Goal: Find specific page/section

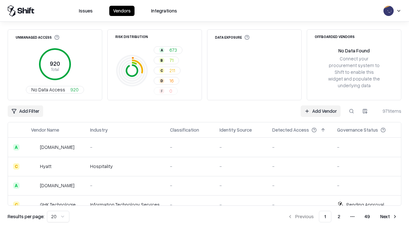
click at [205, 115] on div "Add Filter Add Vendor 971 items" at bounding box center [205, 112] width 394 height 12
click at [25, 111] on html "Issues Vendors Integrations Unmanaged Access 920 Total No Data Access 920 Risk …" at bounding box center [204, 115] width 409 height 230
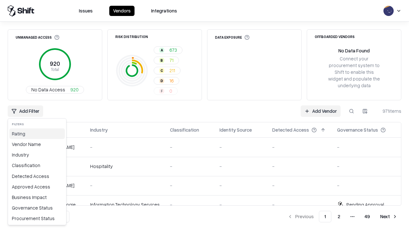
click at [37, 134] on div "Rating" at bounding box center [37, 134] width 56 height 11
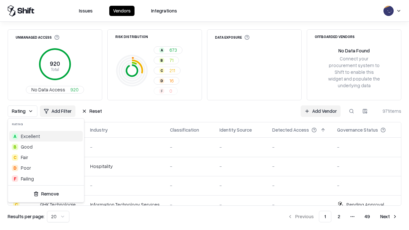
click at [205, 115] on html "Issues Vendors Integrations Unmanaged Access 920 Total No Data Access 920 Risk …" at bounding box center [204, 115] width 409 height 230
click at [205, 115] on div "Rating Add Filter Reset Add Vendor 971 items" at bounding box center [205, 112] width 394 height 12
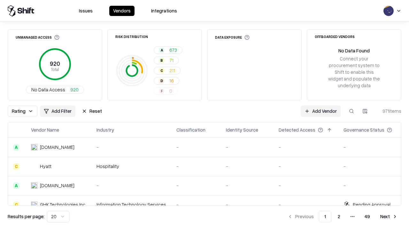
click at [92, 111] on button "Reset" at bounding box center [92, 112] width 28 height 12
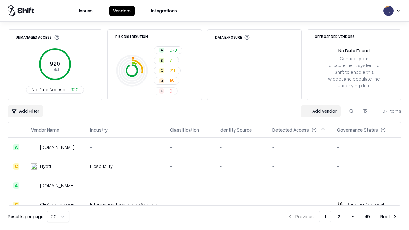
click at [205, 115] on div "Add Filter Add Vendor 971 items" at bounding box center [205, 112] width 394 height 12
click at [25, 111] on html "Issues Vendors Integrations Unmanaged Access 920 Total No Data Access 920 Risk …" at bounding box center [204, 115] width 409 height 230
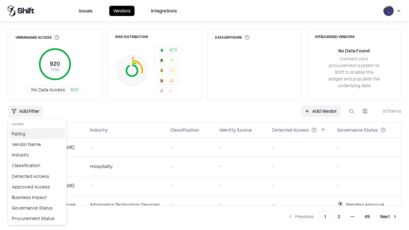
click at [37, 134] on div "Rating" at bounding box center [37, 134] width 56 height 11
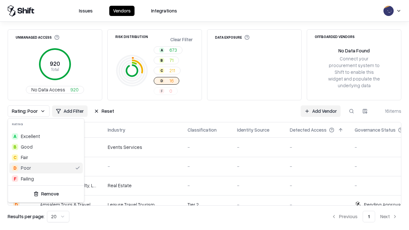
click at [205, 115] on html "Issues Vendors Integrations Unmanaged Access 920 Total No Data Access 920 Risk …" at bounding box center [204, 115] width 409 height 230
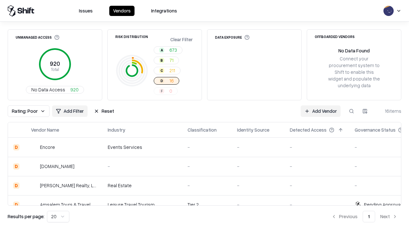
click at [205, 115] on div "Rating: Poor Add Filter Reset Add Vendor 16 items" at bounding box center [205, 112] width 394 height 12
click at [104, 111] on button "Reset" at bounding box center [104, 112] width 28 height 12
click at [205, 115] on div "Add Filter Add Vendor 16 items" at bounding box center [205, 112] width 394 height 12
click at [25, 111] on html "Issues Vendors Integrations Unmanaged Access 920 Total No Data Access 920 Risk …" at bounding box center [204, 115] width 409 height 230
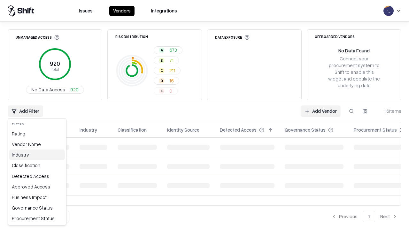
click at [37, 155] on div "Industry" at bounding box center [37, 155] width 56 height 11
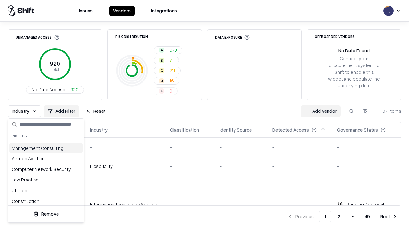
click at [205, 115] on html "Issues Vendors Integrations Unmanaged Access 920 Total No Data Access 920 Risk …" at bounding box center [204, 115] width 409 height 230
click at [205, 115] on div "Industry Add Filter Reset Add Vendor 971 items" at bounding box center [205, 112] width 394 height 12
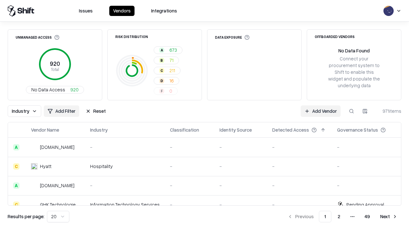
click at [96, 111] on button "Reset" at bounding box center [96, 112] width 28 height 12
click at [205, 115] on div "Industry Add Filter Reset Add Vendor 971 items" at bounding box center [205, 112] width 394 height 12
